Goal: Information Seeking & Learning: Learn about a topic

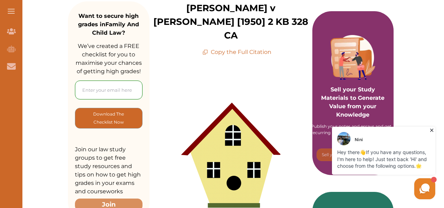
scroll to position [111, 0]
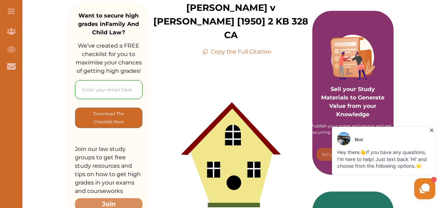
click at [432, 130] on icon at bounding box center [431, 130] width 3 height 3
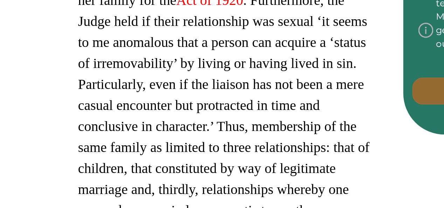
scroll to position [335, 0]
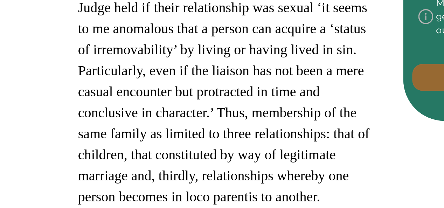
click at [206, 147] on span "In conclusion, he could not be deemed a member of her family for the Act of 192…" at bounding box center [229, 148] width 136 height 115
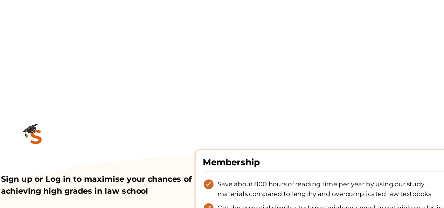
scroll to position [603, 0]
